Goal: Navigation & Orientation: Find specific page/section

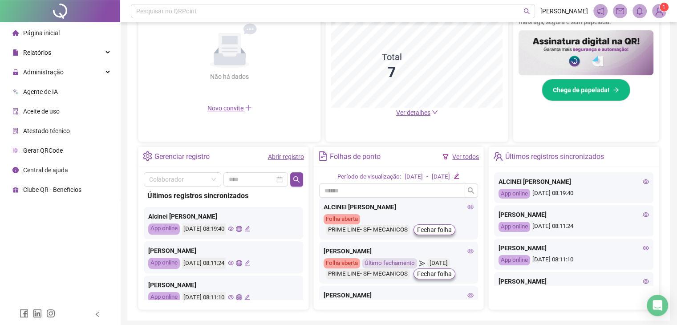
scroll to position [223, 0]
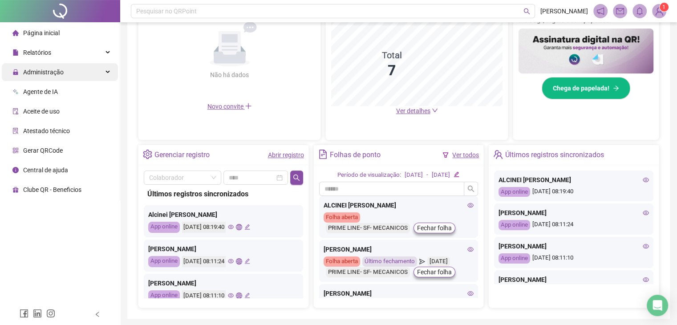
click at [45, 76] on span "Administração" at bounding box center [37, 72] width 51 height 18
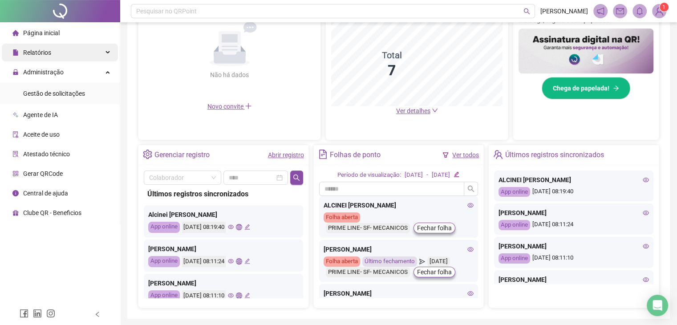
click at [61, 45] on div "Relatórios" at bounding box center [60, 53] width 116 height 18
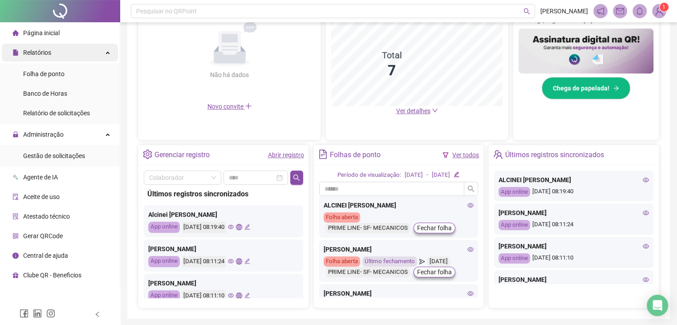
click at [62, 52] on div "Relatórios" at bounding box center [60, 53] width 116 height 18
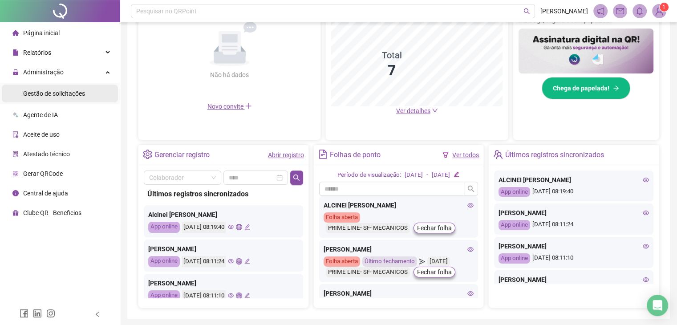
click at [59, 98] on div "Gestão de solicitações" at bounding box center [54, 94] width 62 height 18
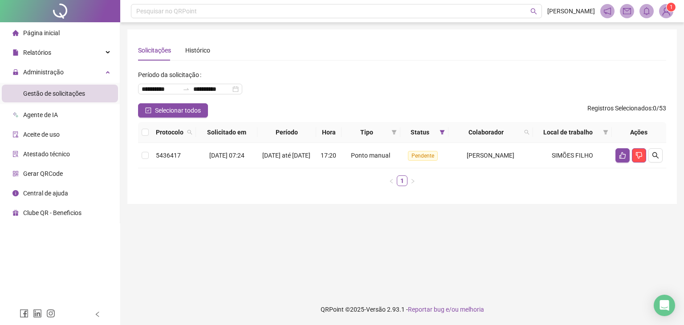
click at [302, 234] on main "**********" at bounding box center [401, 157] width 549 height 257
click at [85, 25] on li "Página inicial" at bounding box center [60, 33] width 116 height 18
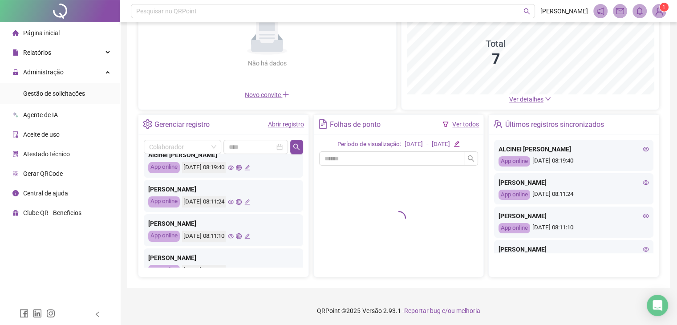
scroll to position [45, 0]
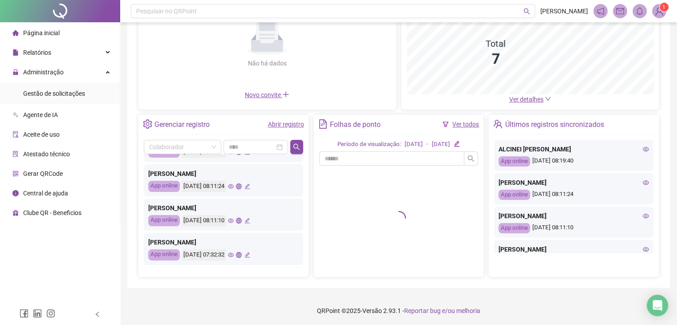
click at [512, 98] on div "Convites enviados Não há dados Não há dados Novo convite Dashboard de jornada G…" at bounding box center [398, 36] width 521 height 147
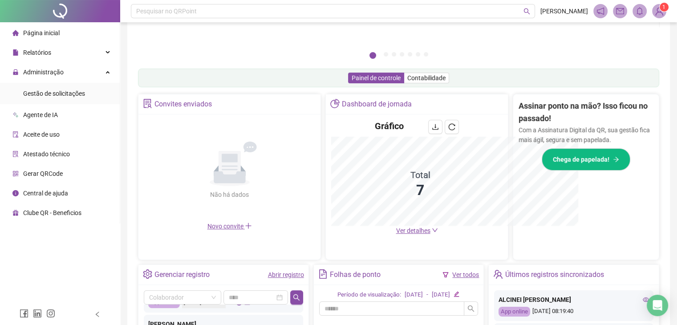
scroll to position [234, 0]
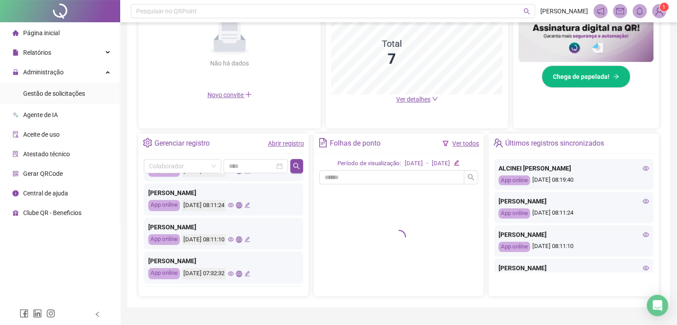
click at [379, 104] on div "Gráfico Total 7 Ver detalhes" at bounding box center [417, 46] width 182 height 126
click at [402, 101] on span "Ver detalhes" at bounding box center [413, 99] width 34 height 7
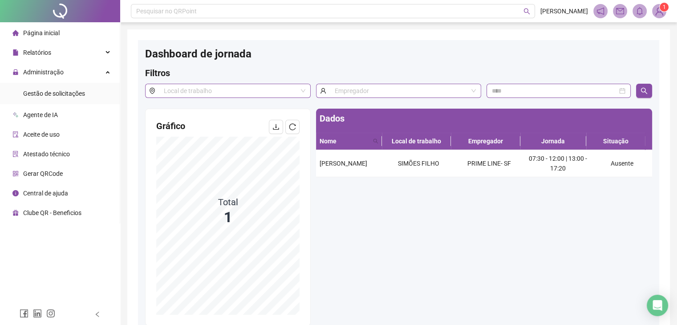
click at [66, 31] on li "Página inicial" at bounding box center [60, 33] width 116 height 18
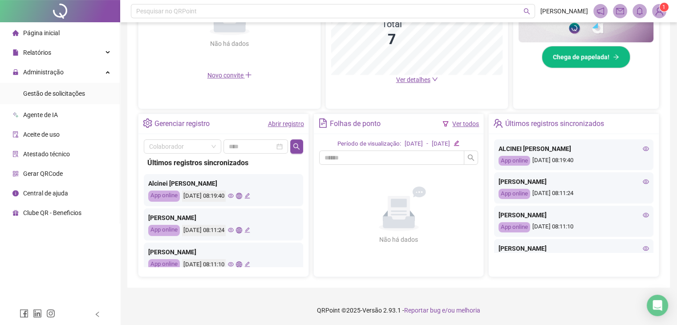
click at [63, 36] on li "Página inicial" at bounding box center [60, 33] width 116 height 18
